Goal: Task Accomplishment & Management: Manage account settings

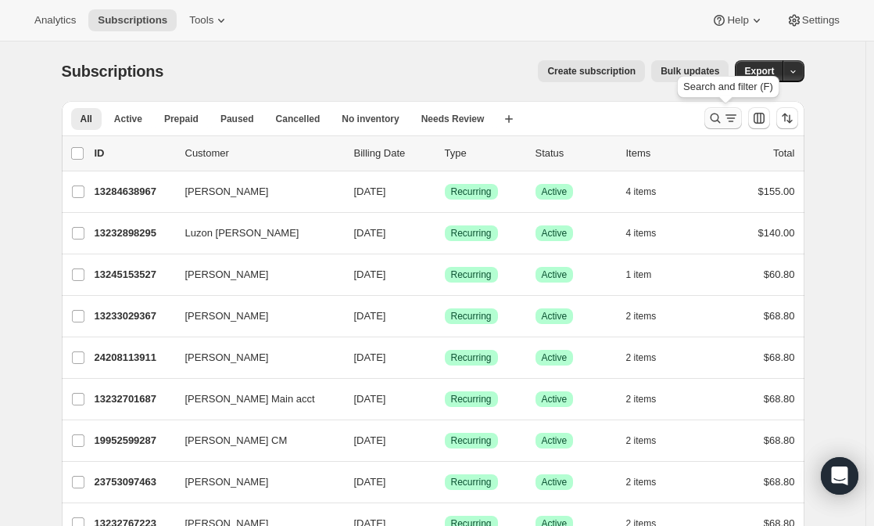
click at [719, 125] on icon "Search and filter results" at bounding box center [716, 118] width 16 height 16
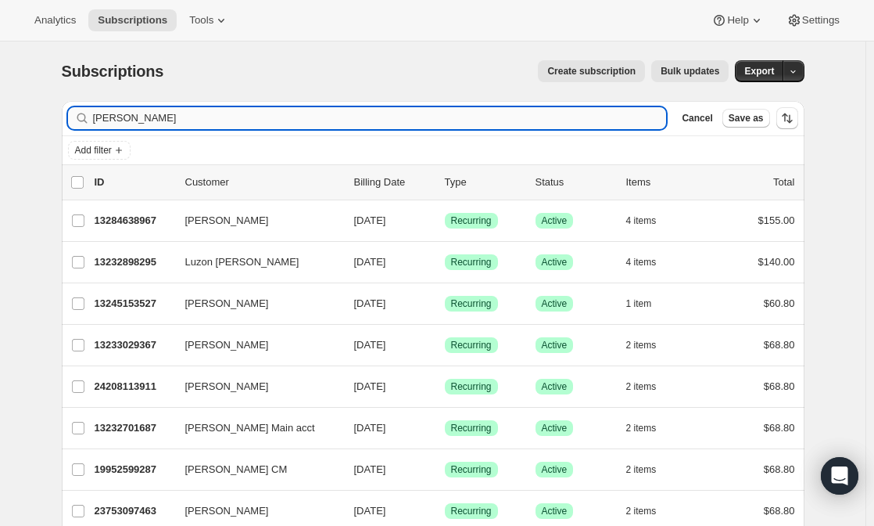
type input "[PERSON_NAME]"
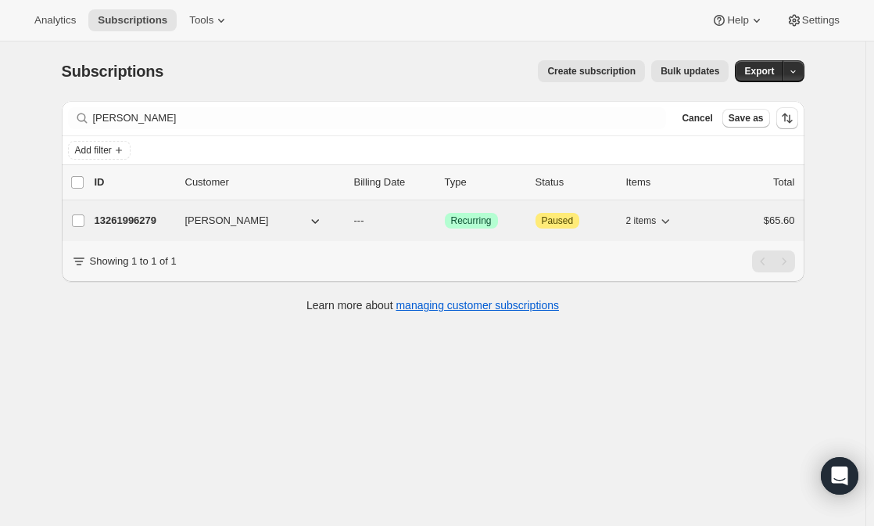
click at [228, 217] on span "[PERSON_NAME]" at bounding box center [227, 221] width 84 height 16
click at [139, 217] on p "13261996279" at bounding box center [134, 221] width 78 height 16
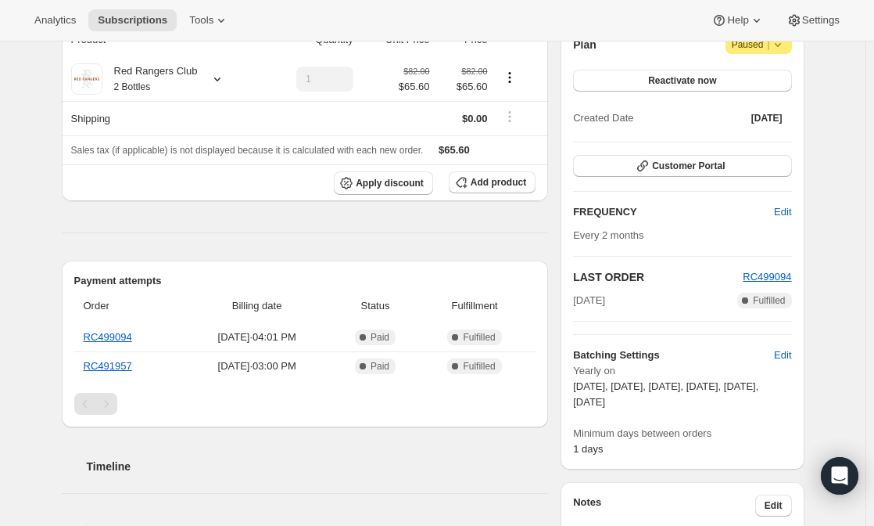
scroll to position [34, 0]
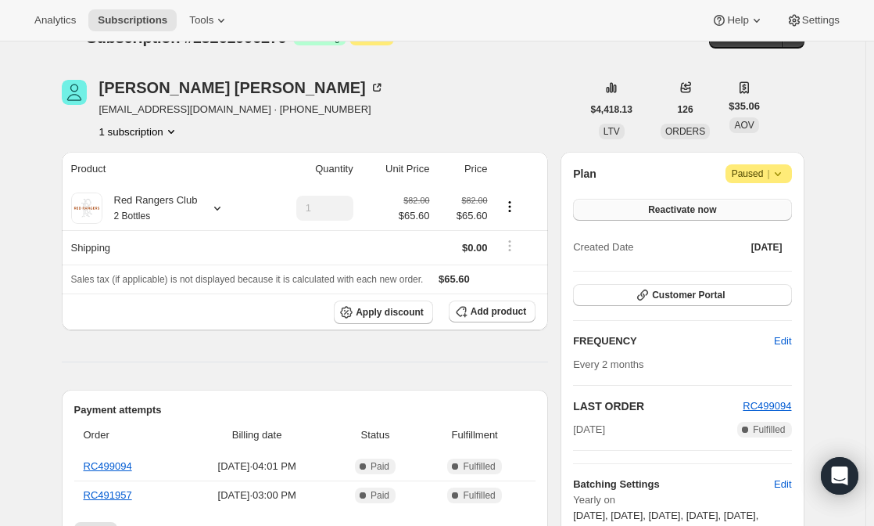
click at [720, 211] on button "Reactivate now" at bounding box center [682, 210] width 218 height 22
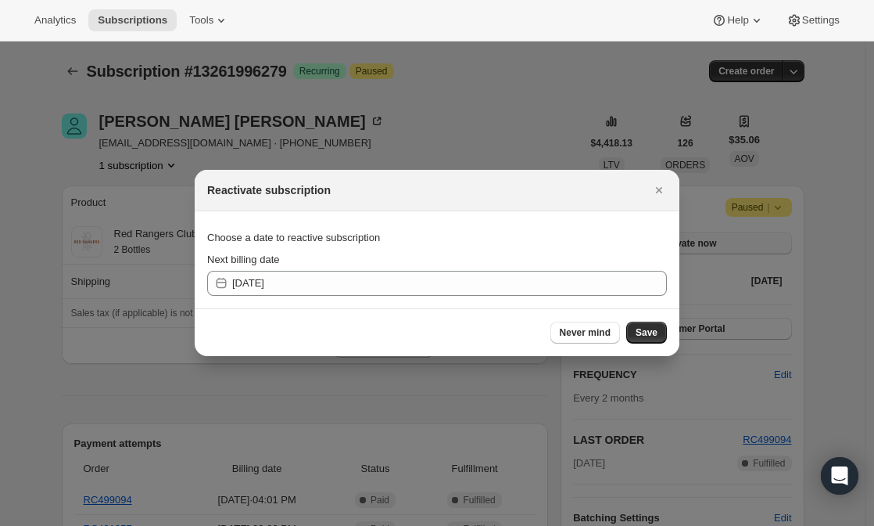
scroll to position [0, 0]
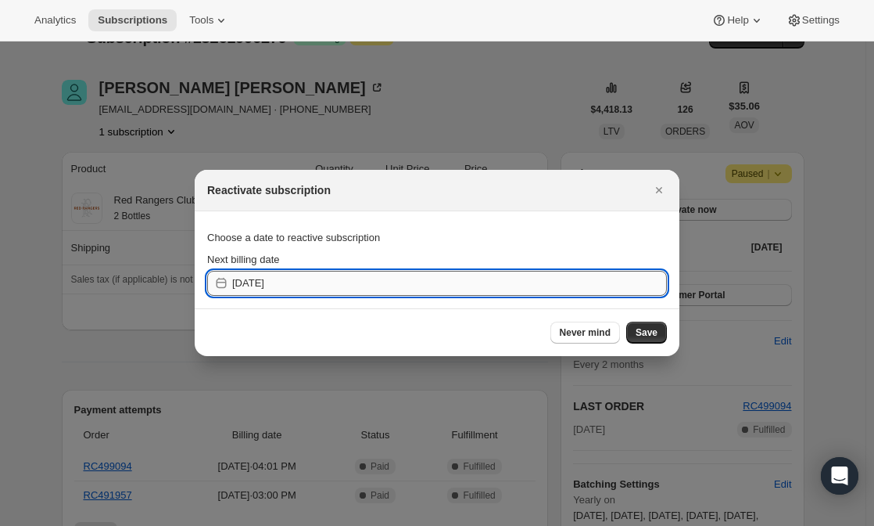
click at [307, 280] on input "[DATE]" at bounding box center [449, 283] width 435 height 25
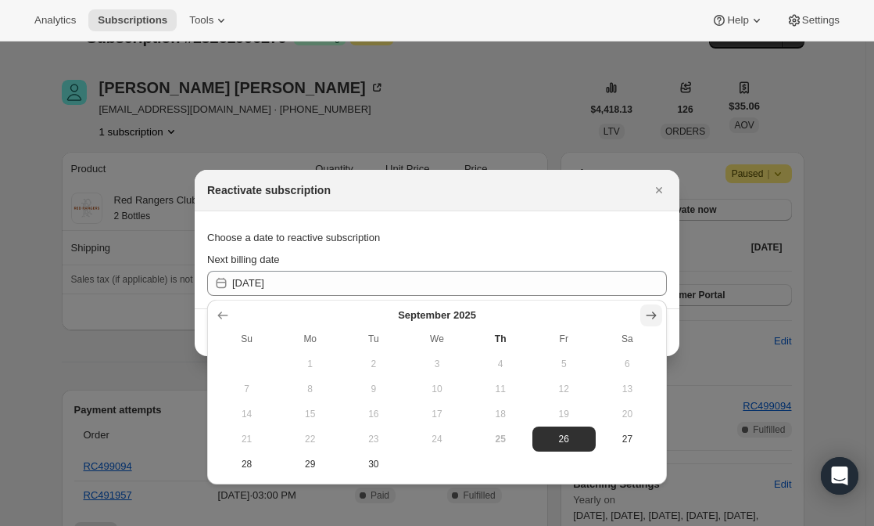
click at [660, 324] on button "Show next month, October 2025" at bounding box center [652, 315] width 22 height 22
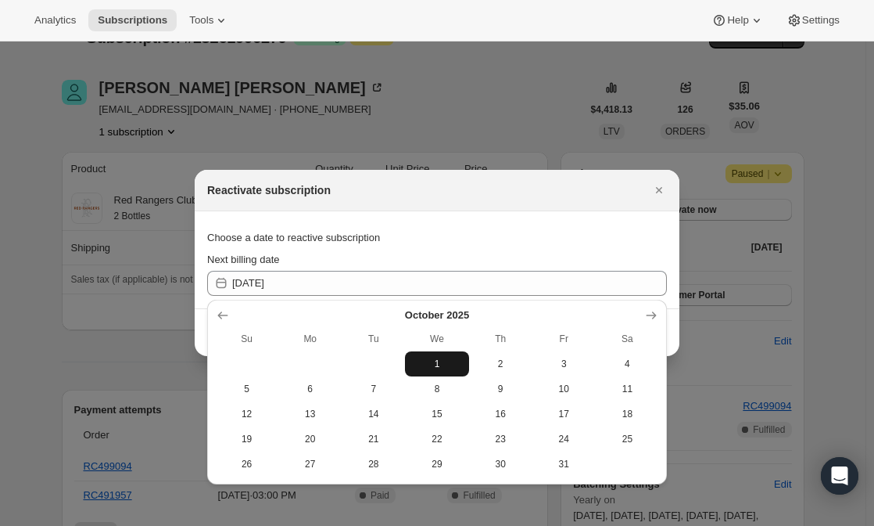
click at [446, 372] on button "1" at bounding box center [436, 363] width 63 height 25
type input "[DATE]"
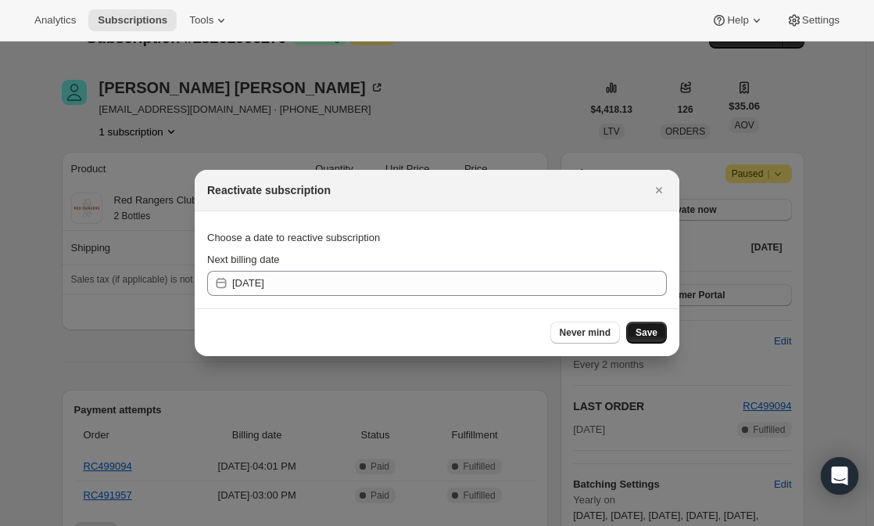
click at [648, 335] on span "Save" at bounding box center [647, 332] width 22 height 13
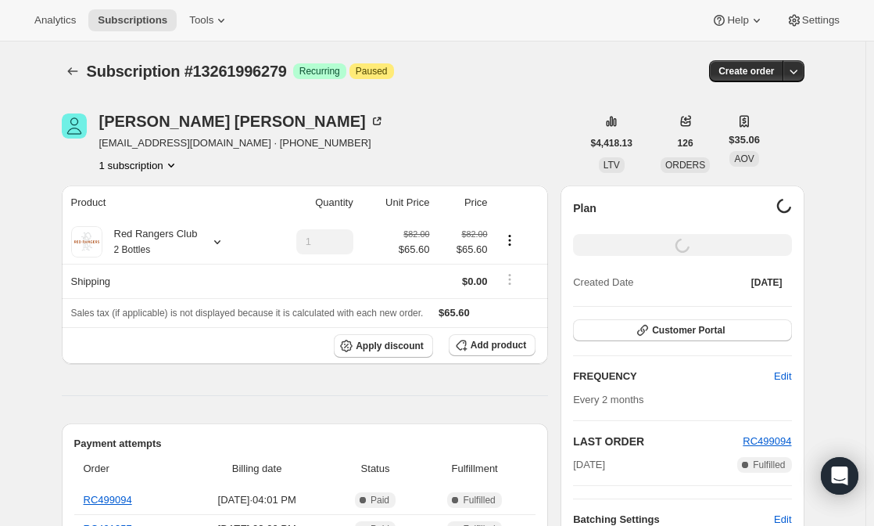
scroll to position [34, 0]
